Goal: Browse casually: Explore the website without a specific task or goal

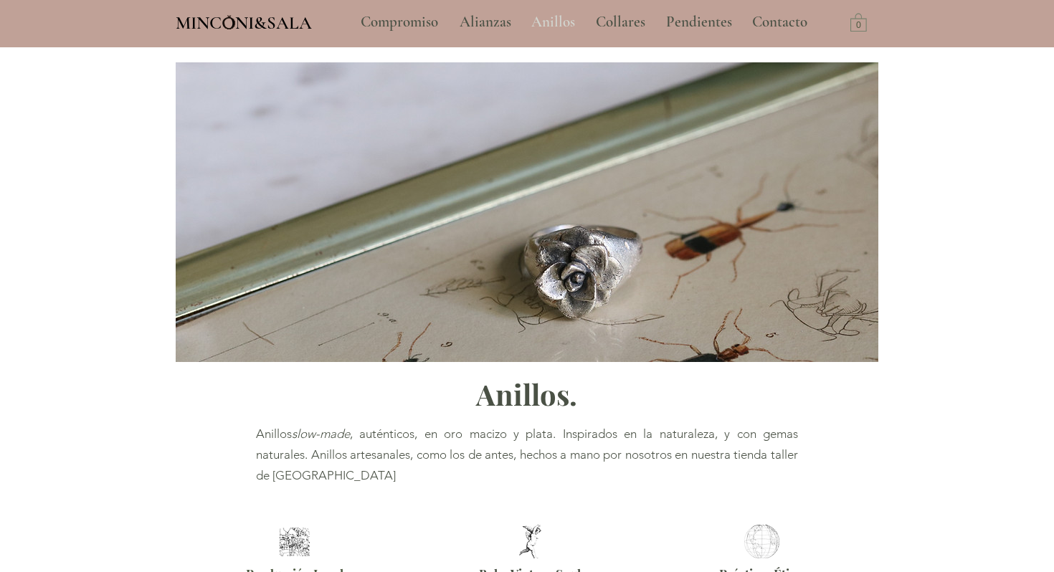
click at [548, 20] on p "Anillos" at bounding box center [553, 22] width 58 height 36
click at [543, 21] on p "Anillos" at bounding box center [553, 22] width 58 height 36
click at [703, 24] on p "Pendientes" at bounding box center [699, 22] width 80 height 36
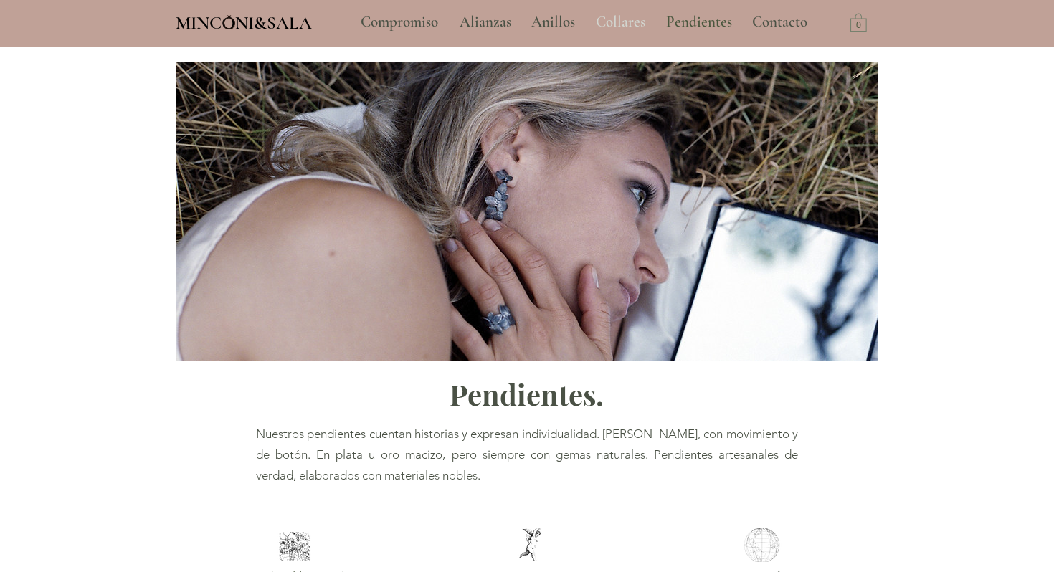
click at [622, 20] on p "Collares" at bounding box center [621, 22] width 64 height 36
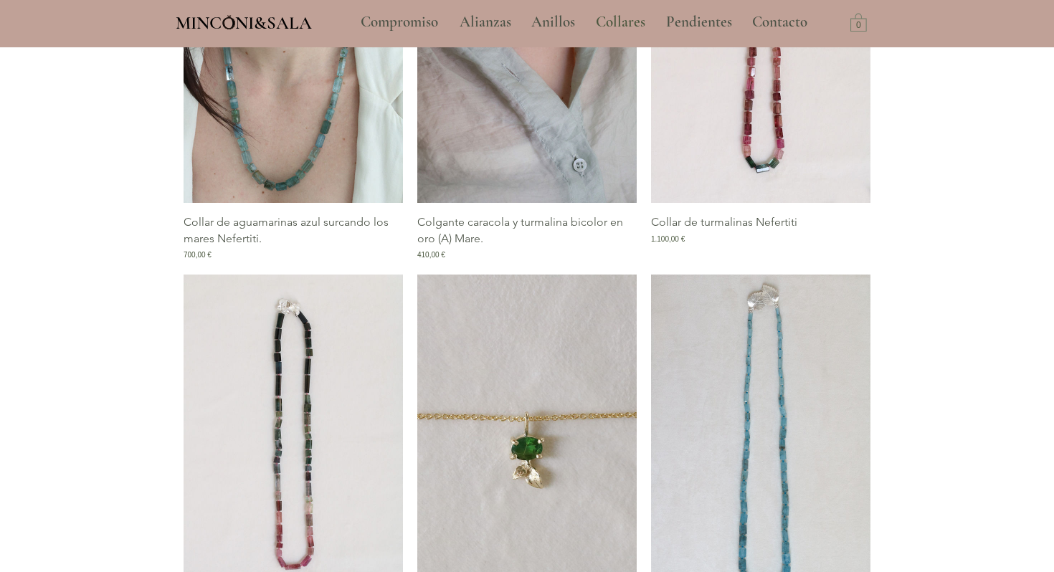
scroll to position [758, 0]
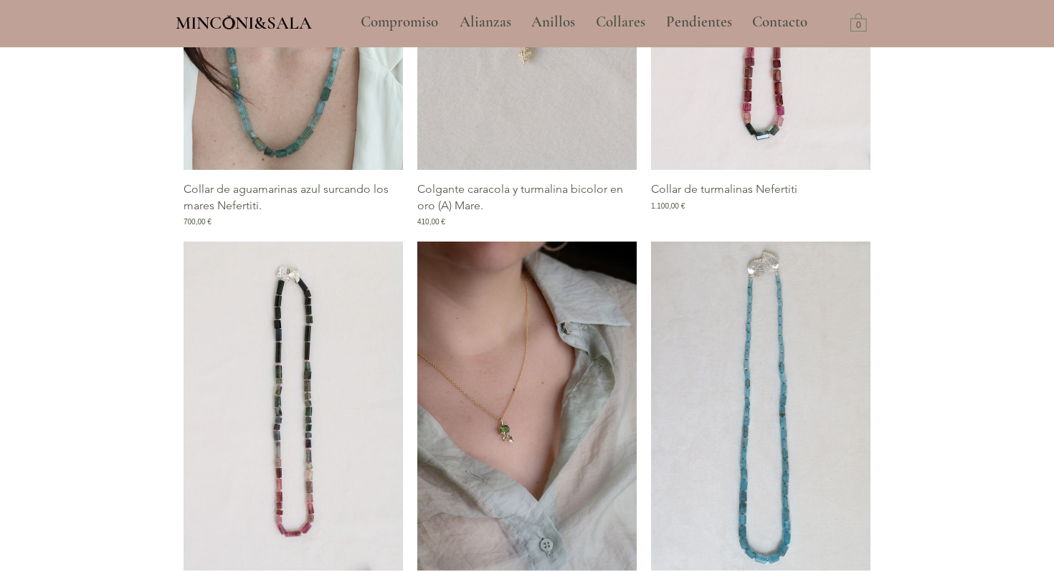
click at [481, 355] on img "Galería de Colgante hojas de oro y turmalina verde selva Jane." at bounding box center [526, 406] width 219 height 329
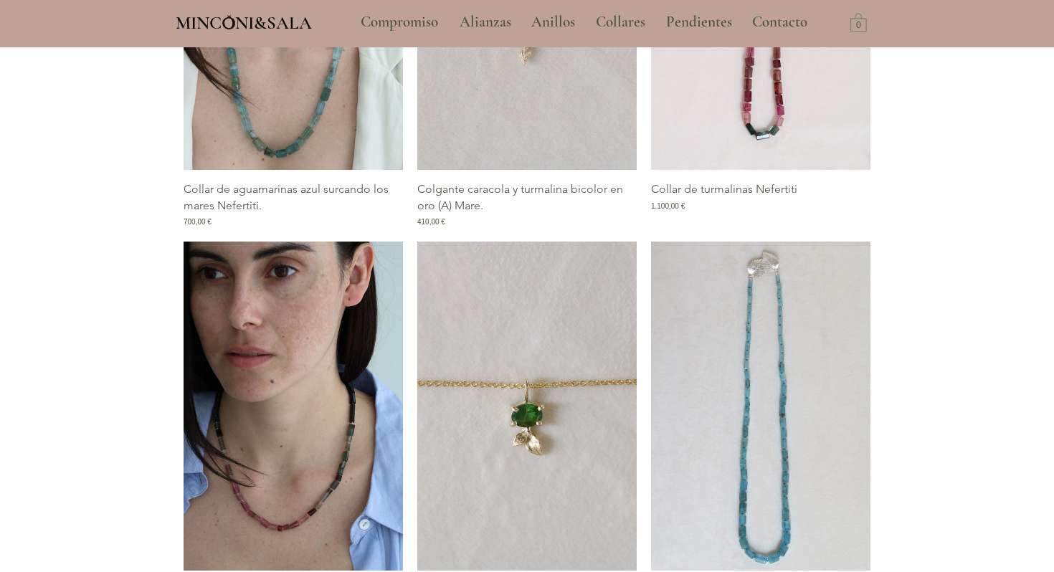
click at [270, 406] on img "Galería de Collar de turmalinas rosa, morado y verde Salacia" at bounding box center [293, 406] width 219 height 329
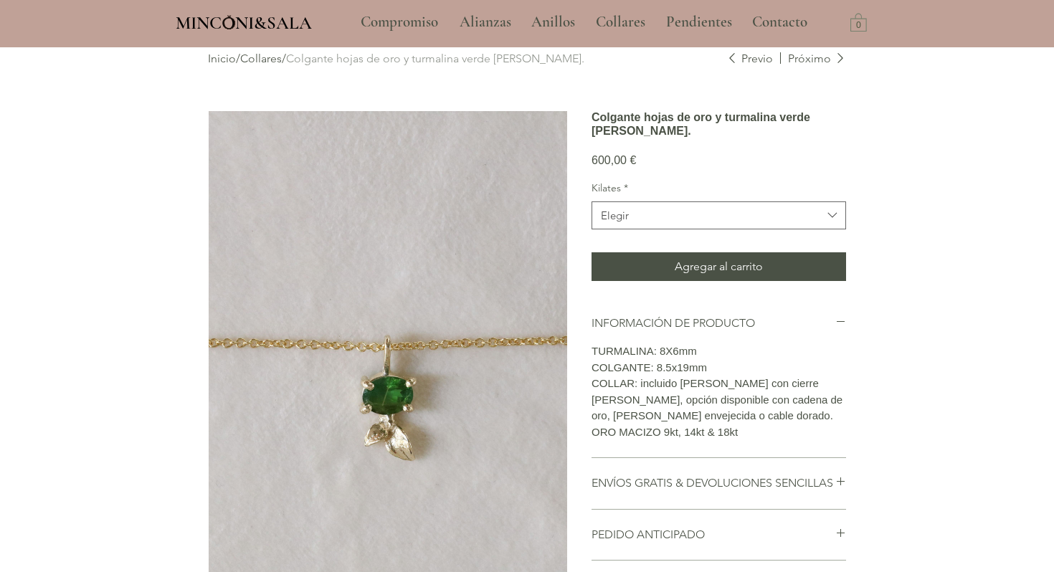
scroll to position [42, 0]
